Goal: Find specific page/section: Find specific page/section

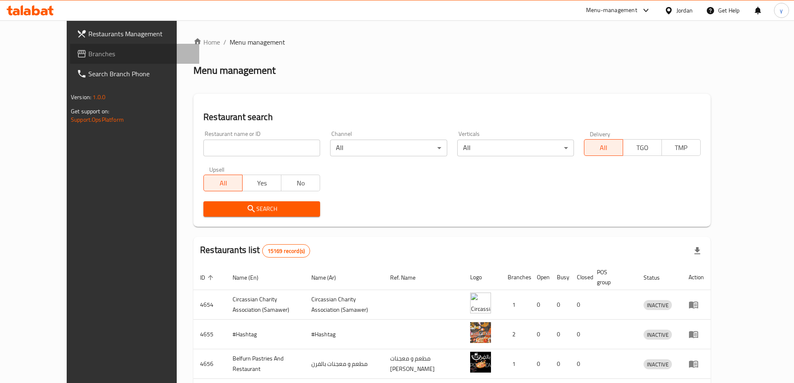
click at [88, 49] on span "Branches" at bounding box center [140, 54] width 104 height 10
click at [684, 10] on div "Jordan" at bounding box center [684, 10] width 16 height 9
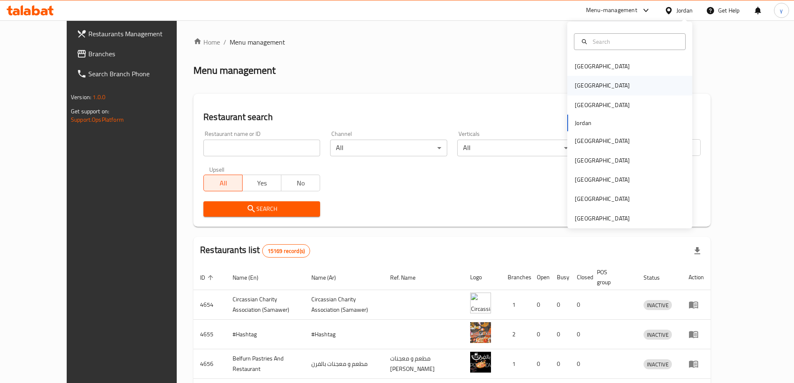
click at [602, 83] on div "Egypt" at bounding box center [629, 85] width 125 height 19
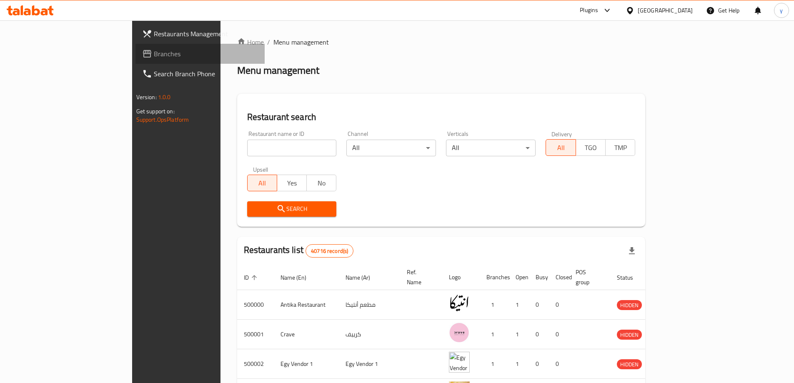
click at [142, 58] on icon at bounding box center [147, 54] width 10 height 10
